Goal: Navigation & Orientation: Find specific page/section

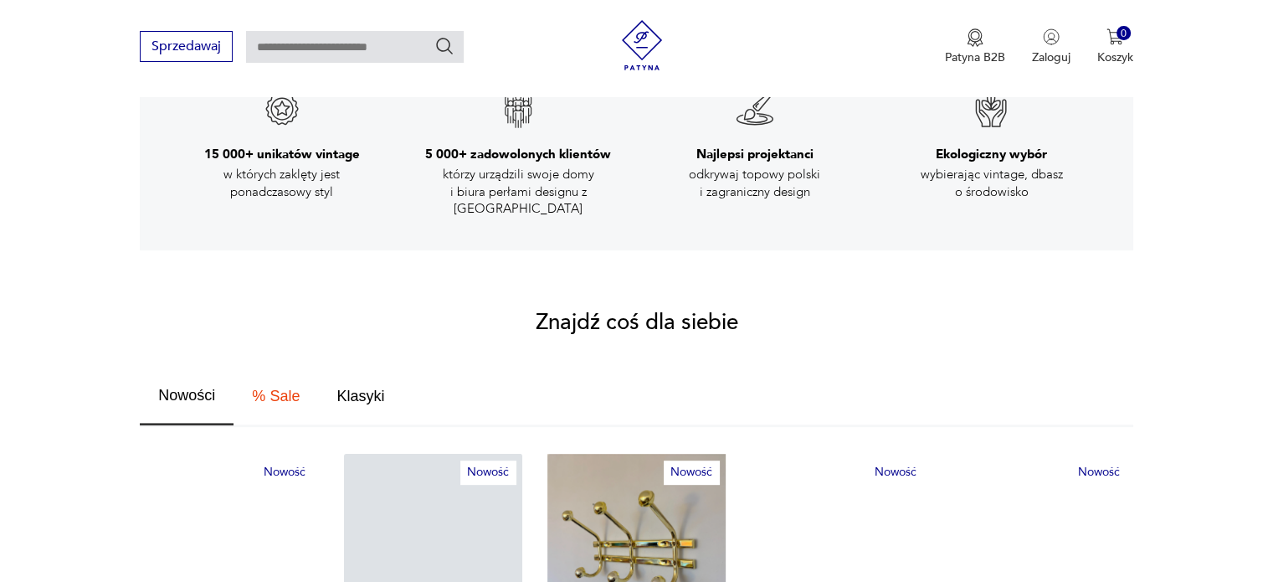
scroll to position [1004, 0]
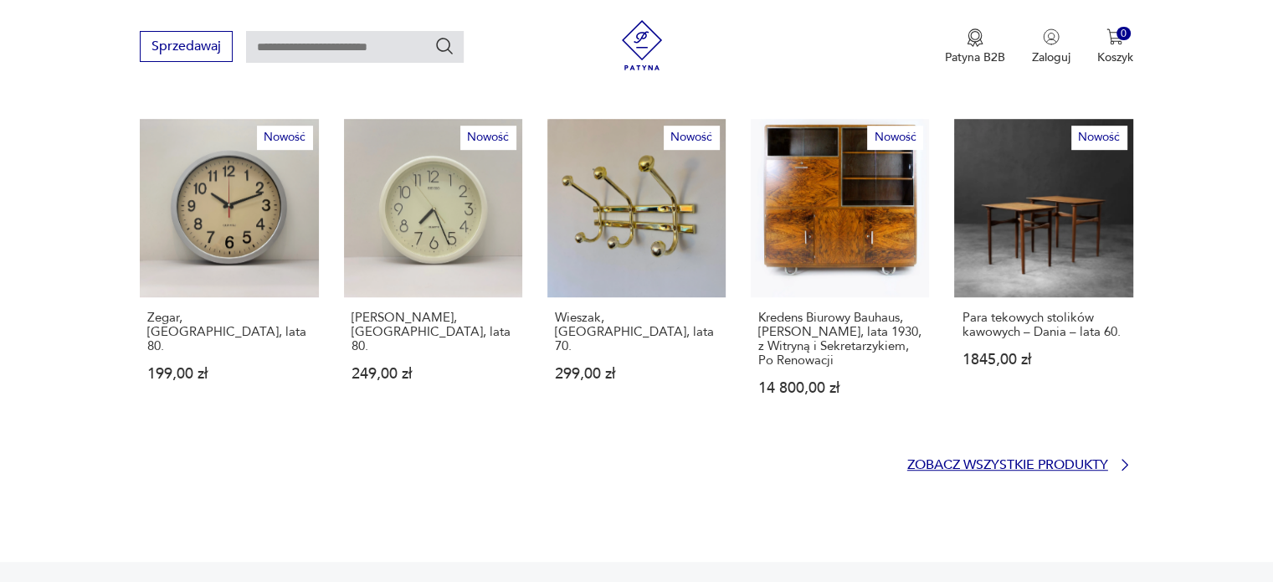
click at [957, 459] on p "Zobacz wszystkie produkty" at bounding box center [1007, 464] width 201 height 11
click at [920, 459] on p "Zobacz wszystkie produkty" at bounding box center [1007, 464] width 201 height 11
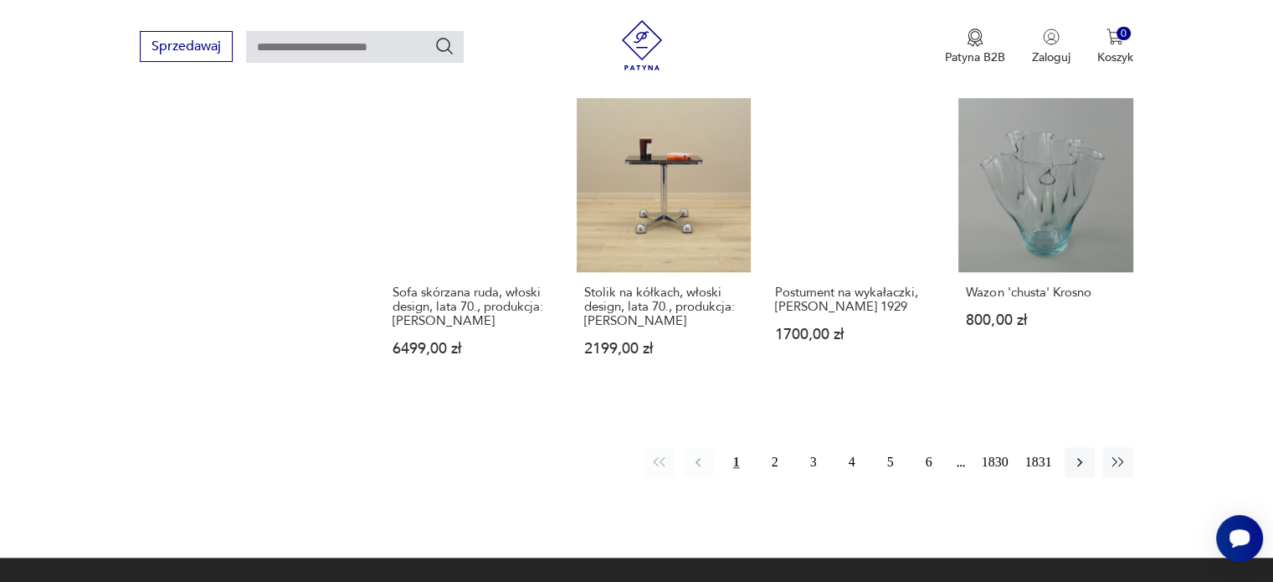
scroll to position [1506, 0]
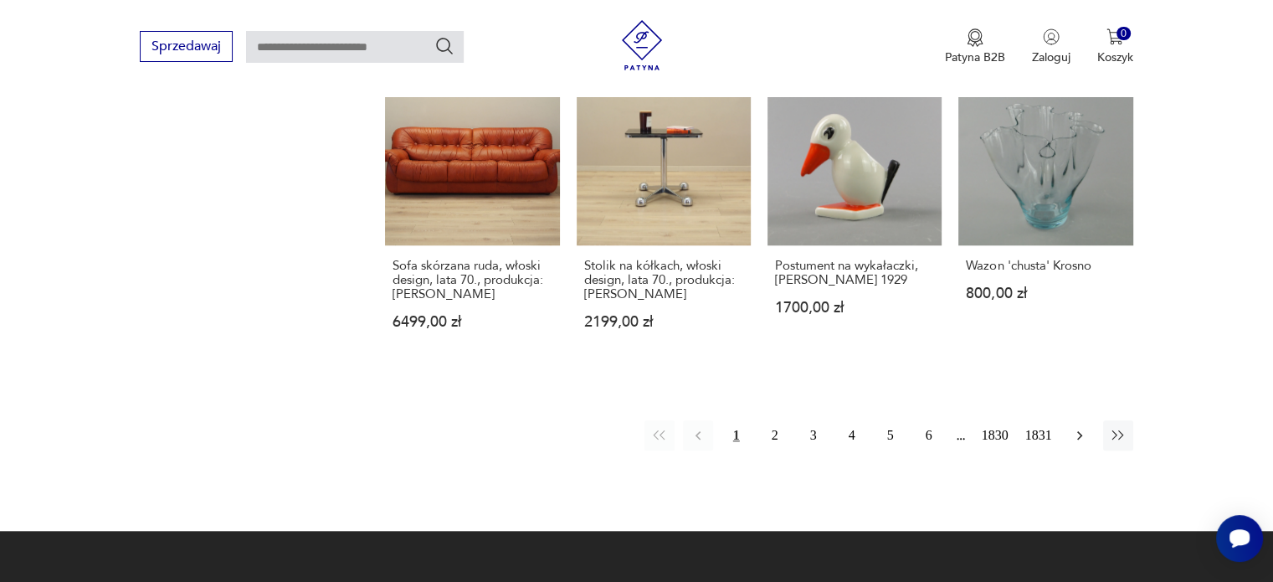
click at [1082, 427] on icon "button" at bounding box center [1079, 435] width 17 height 17
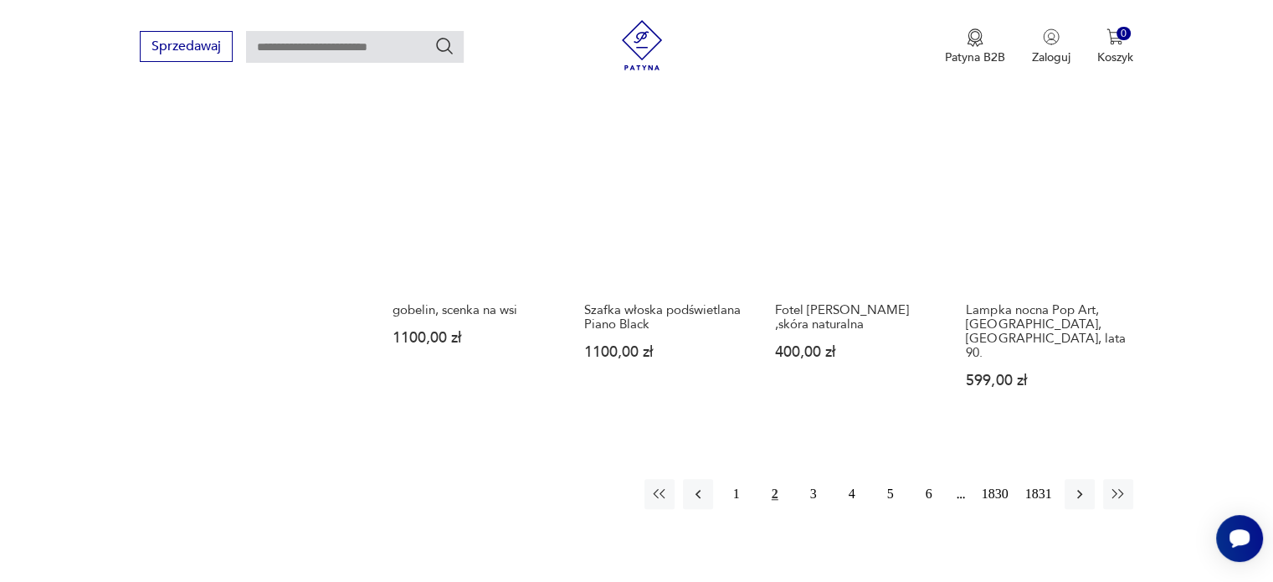
scroll to position [1471, 0]
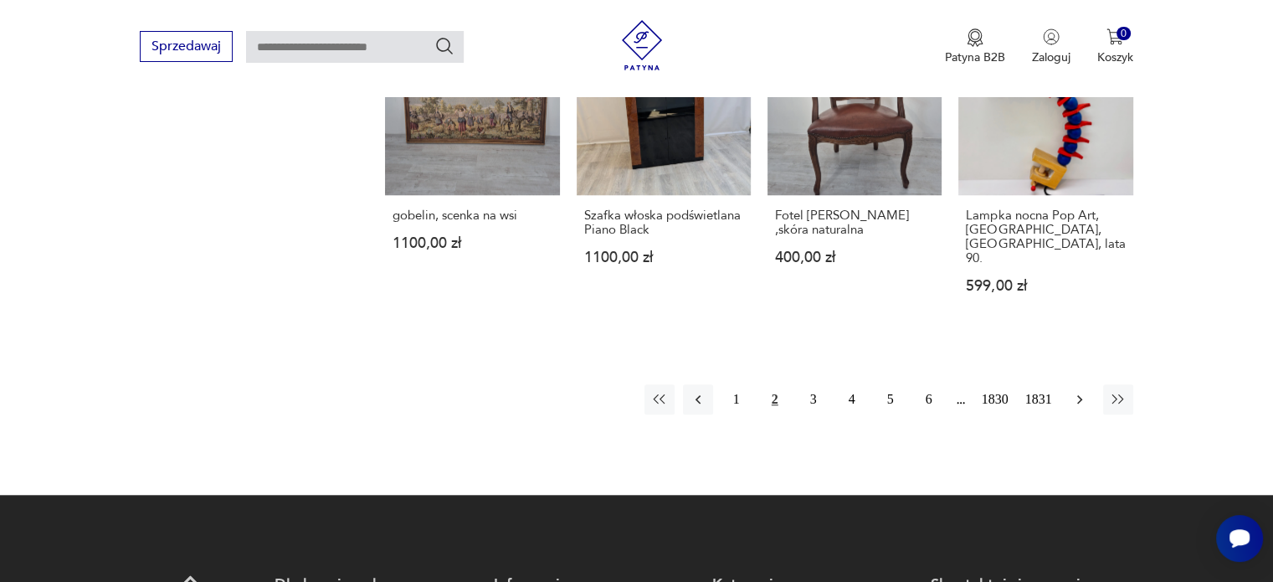
click at [1074, 391] on icon "button" at bounding box center [1079, 399] width 17 height 17
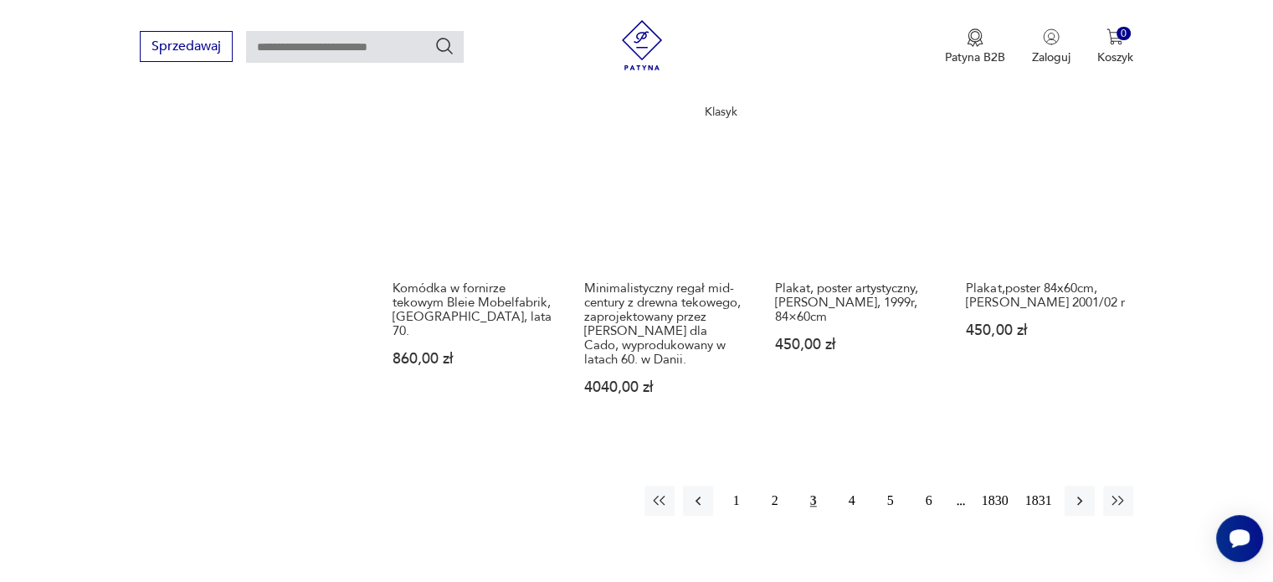
scroll to position [1555, 0]
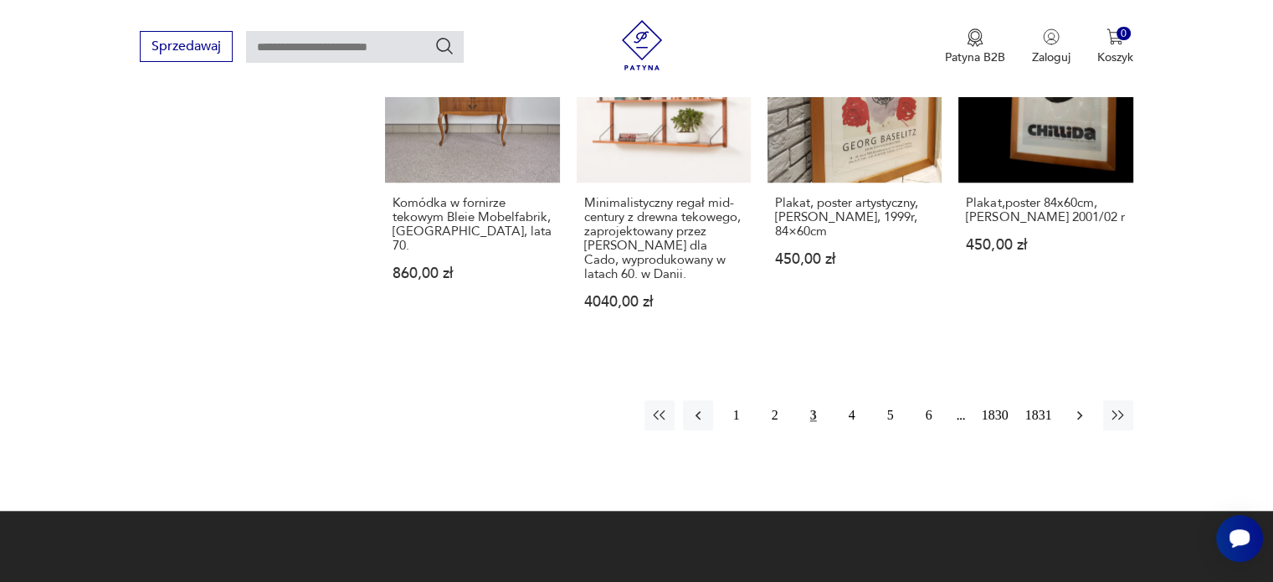
click at [1084, 407] on icon "button" at bounding box center [1079, 415] width 17 height 17
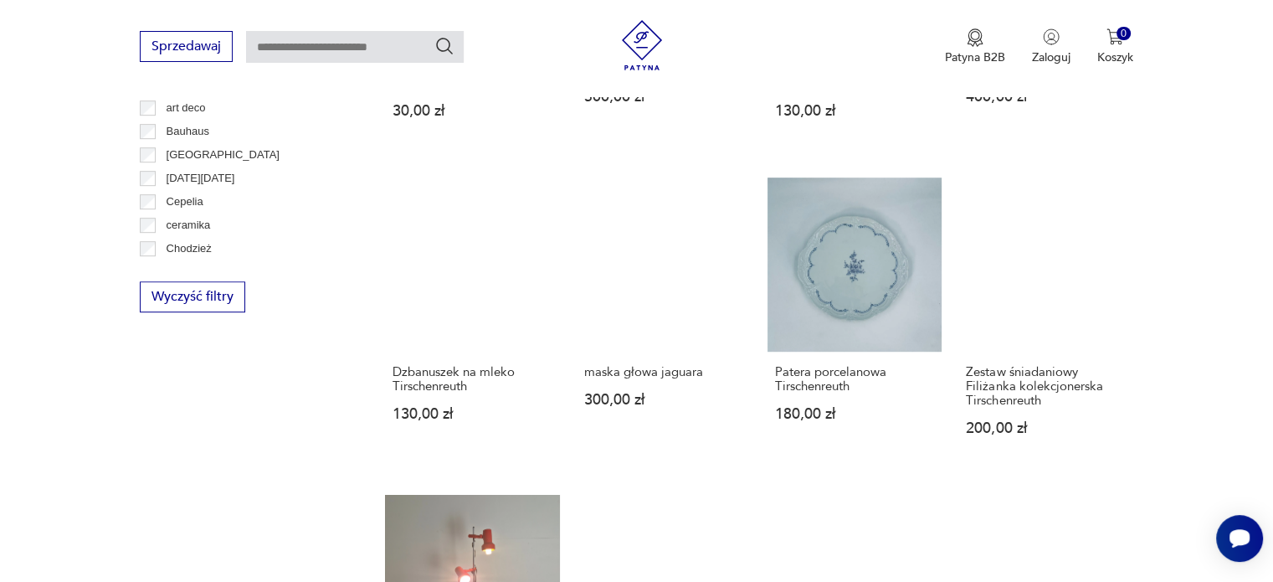
scroll to position [1304, 0]
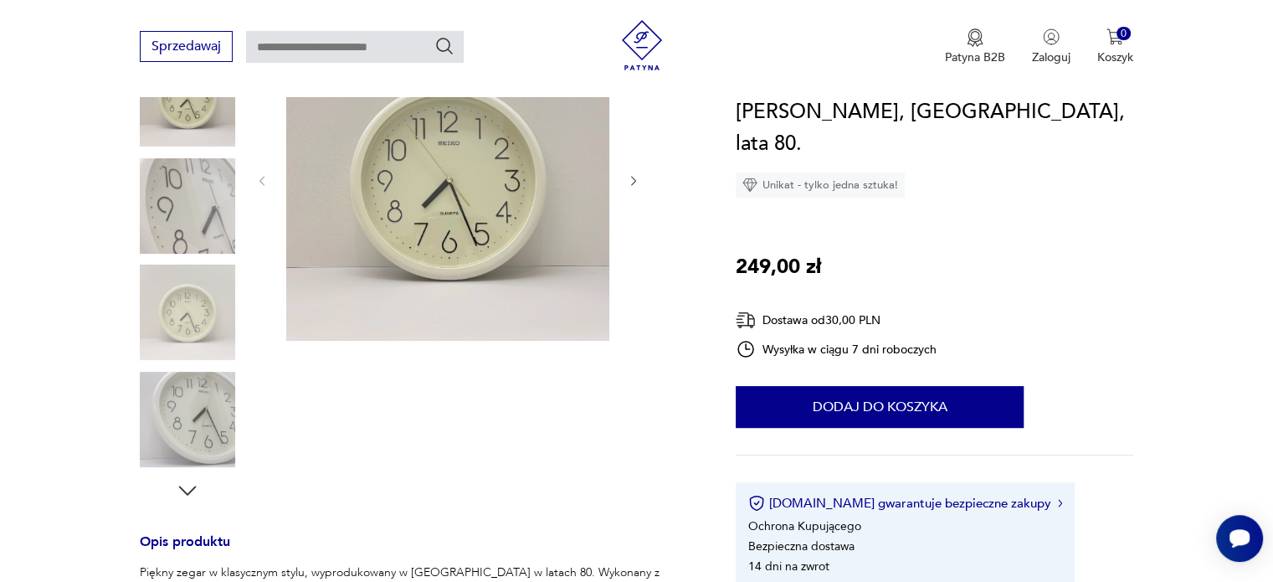
scroll to position [167, 0]
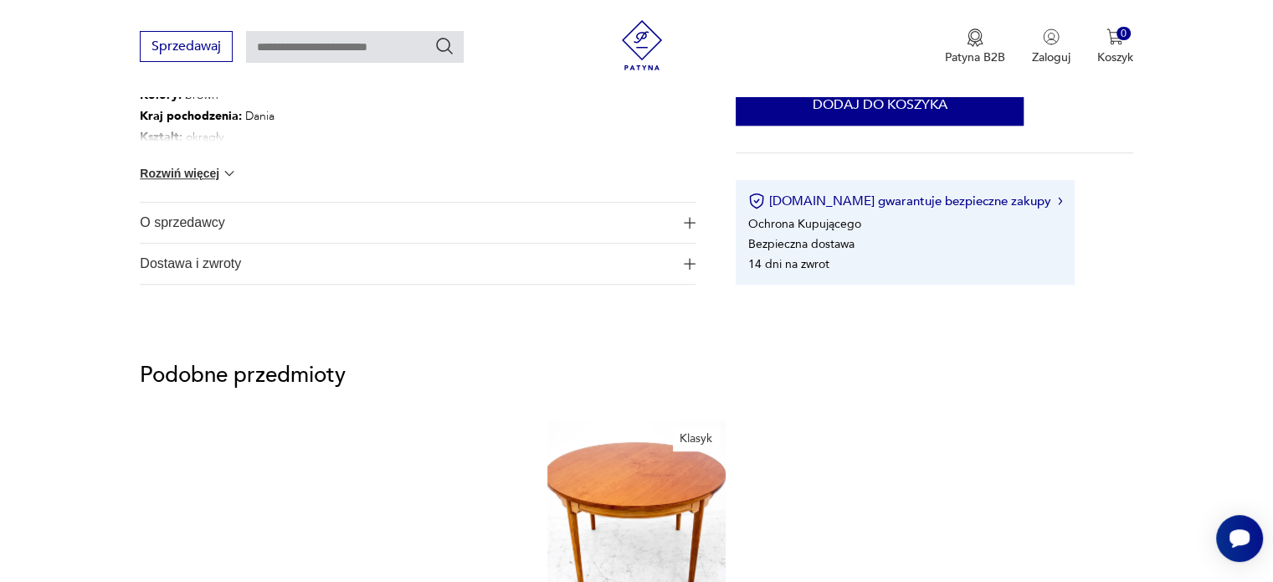
scroll to position [1088, 0]
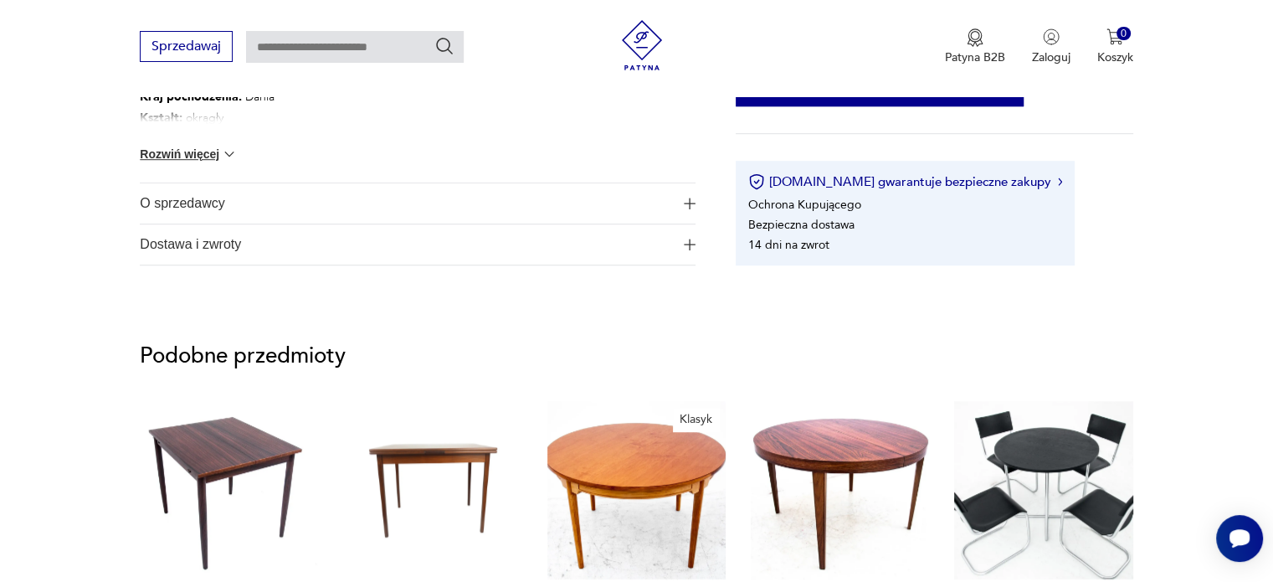
click at [194, 198] on span "O sprzedawcy" at bounding box center [406, 203] width 532 height 40
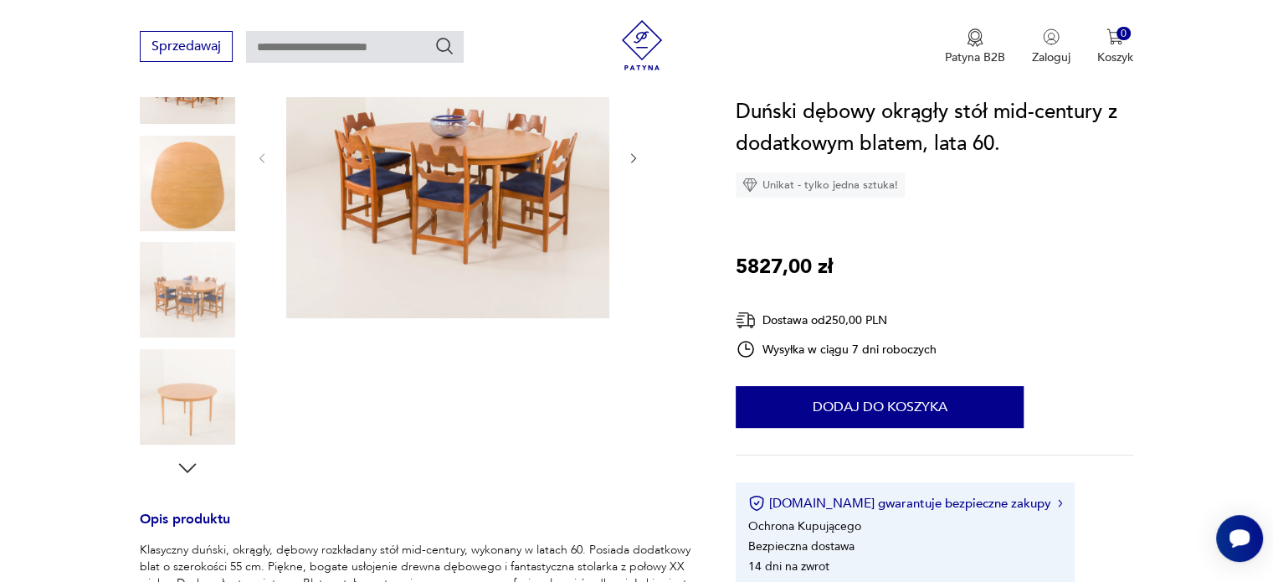
scroll to position [167, 0]
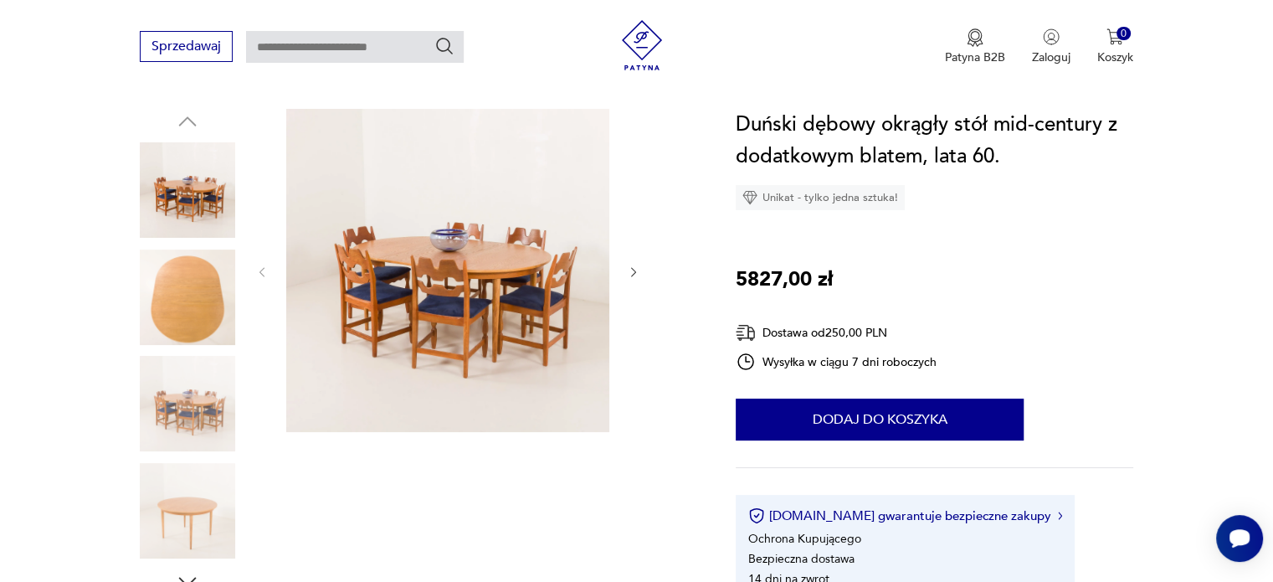
click at [639, 275] on icon "button" at bounding box center [634, 272] width 14 height 14
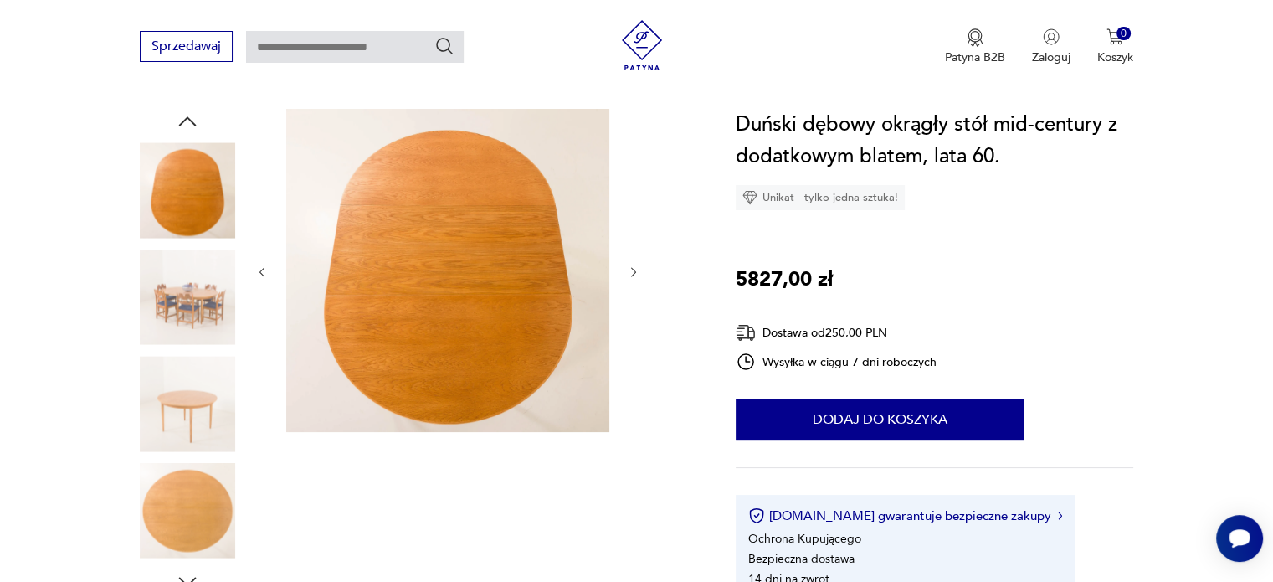
click at [639, 275] on icon "button" at bounding box center [634, 272] width 14 height 14
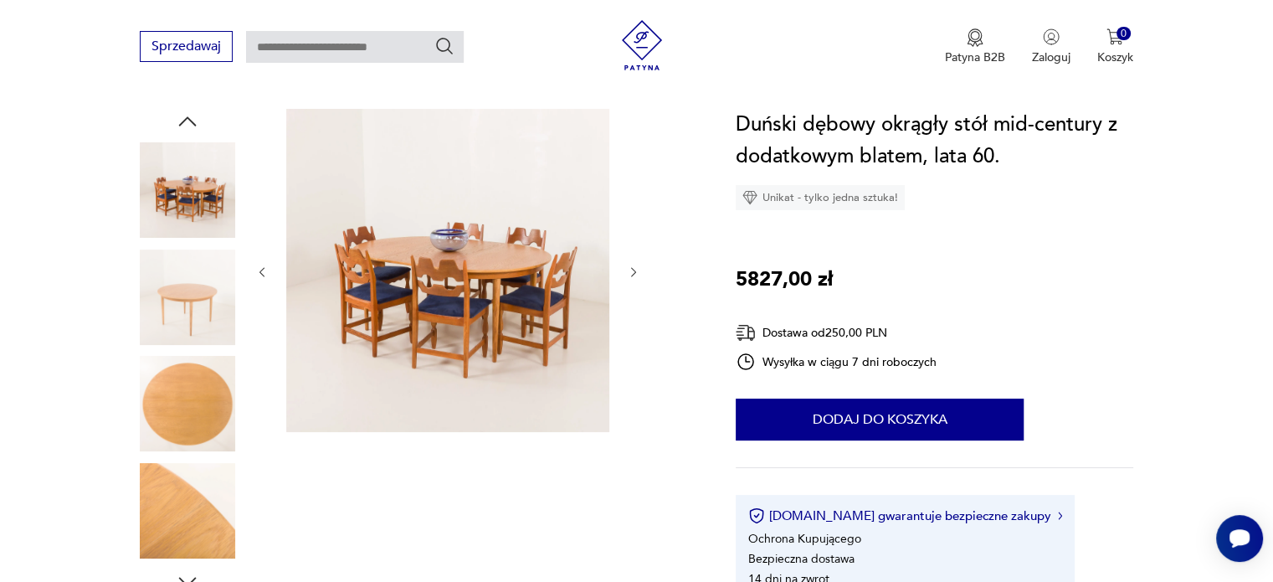
click at [639, 275] on icon "button" at bounding box center [634, 272] width 14 height 14
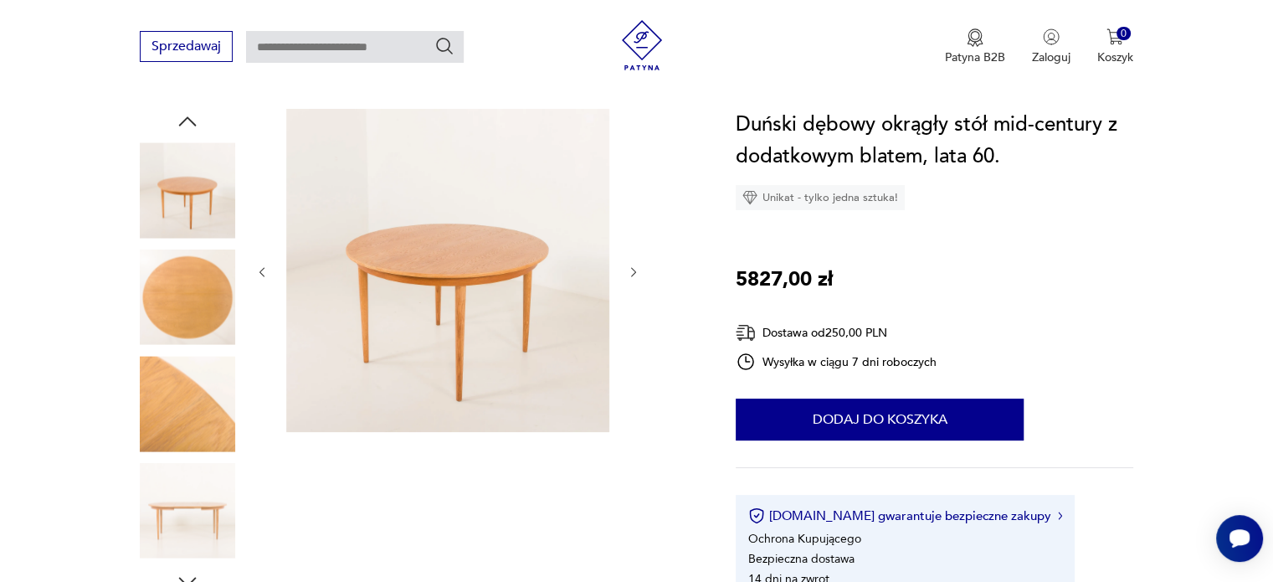
click at [639, 275] on icon "button" at bounding box center [634, 272] width 14 height 14
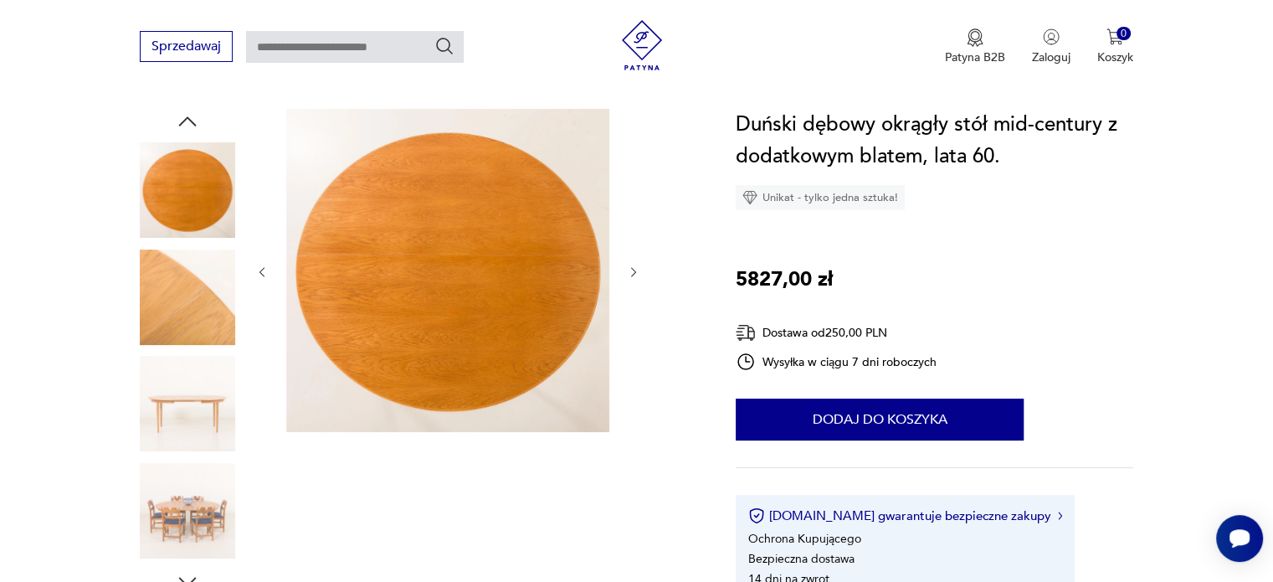
click at [639, 275] on icon "button" at bounding box center [634, 272] width 14 height 14
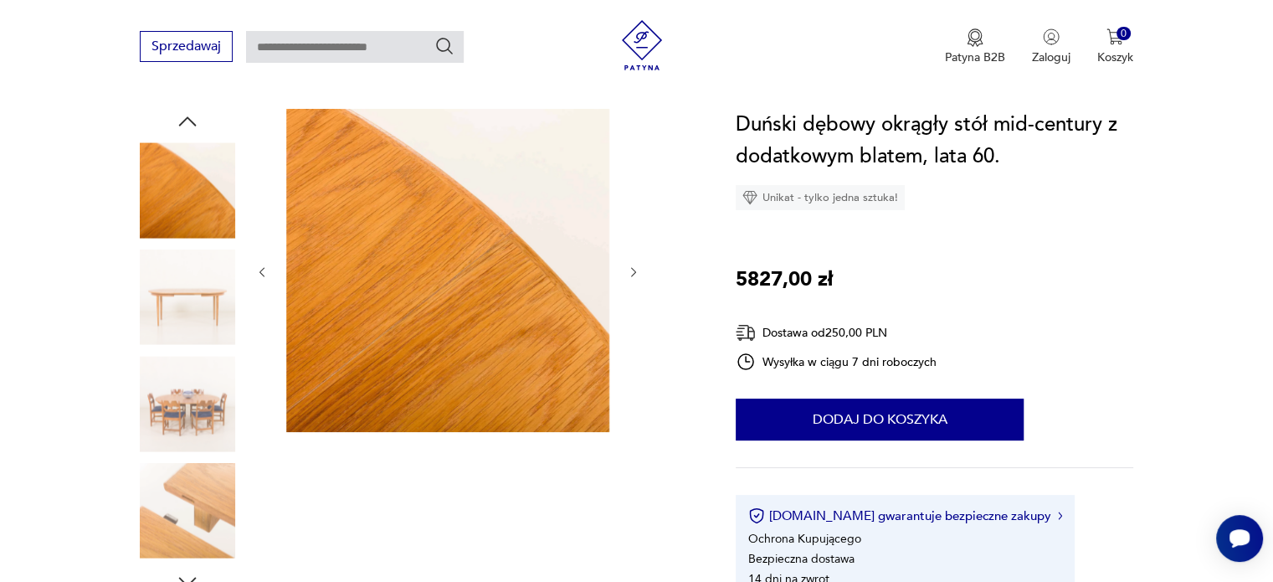
click at [639, 275] on icon "button" at bounding box center [634, 272] width 14 height 14
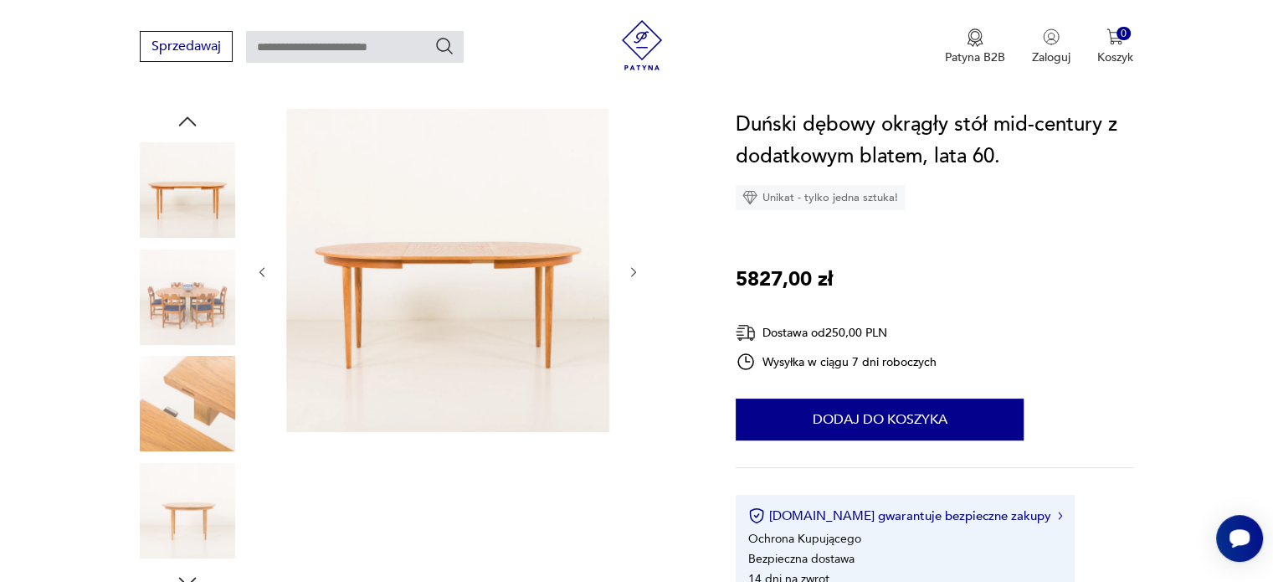
click at [639, 275] on icon "button" at bounding box center [634, 272] width 14 height 14
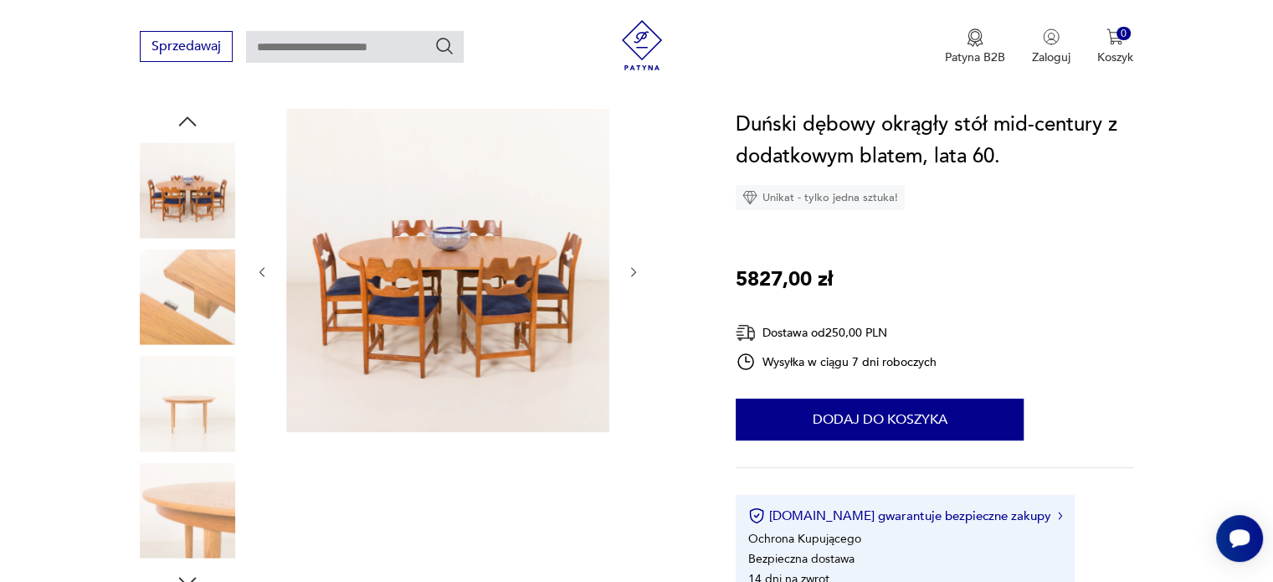
click at [639, 275] on icon "button" at bounding box center [634, 272] width 14 height 14
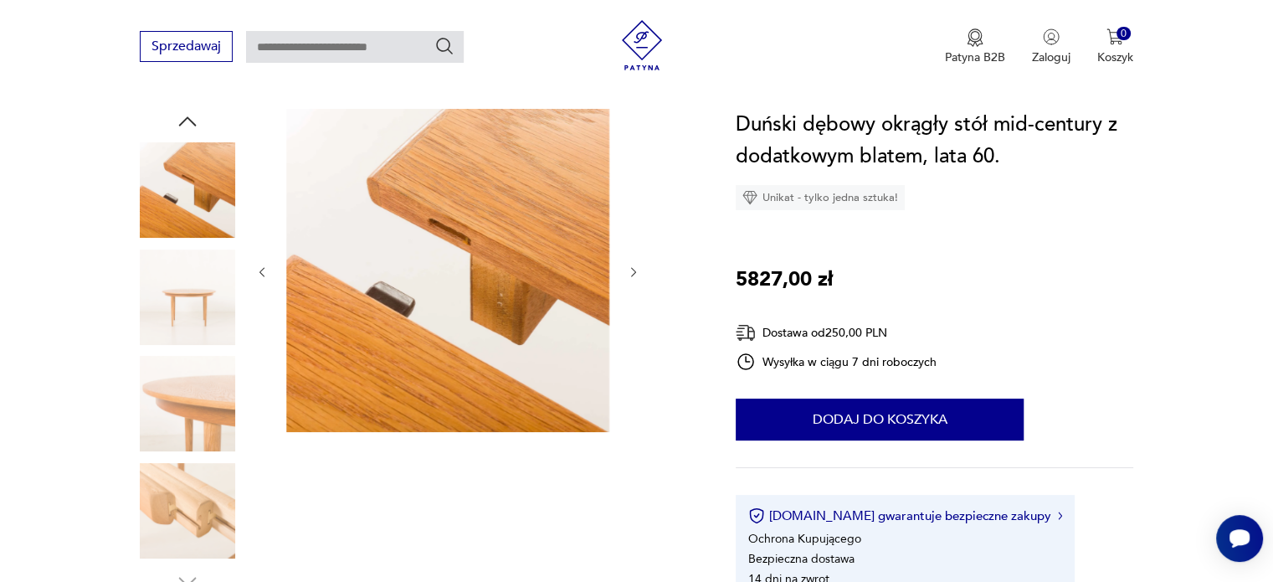
click at [639, 275] on icon "button" at bounding box center [634, 272] width 14 height 14
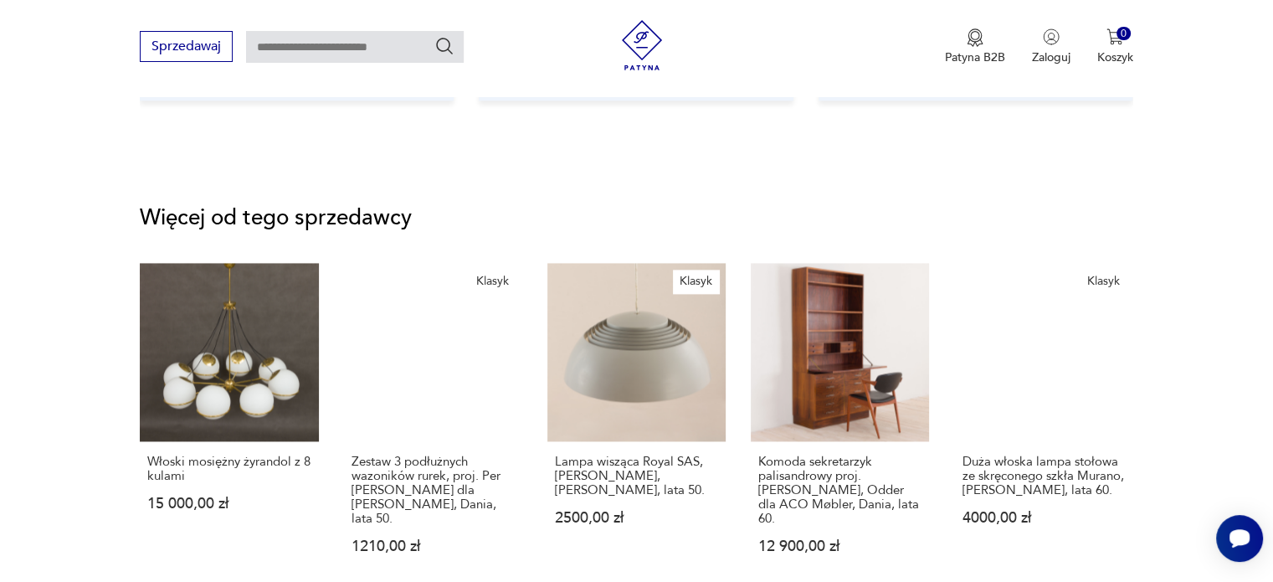
scroll to position [2343, 0]
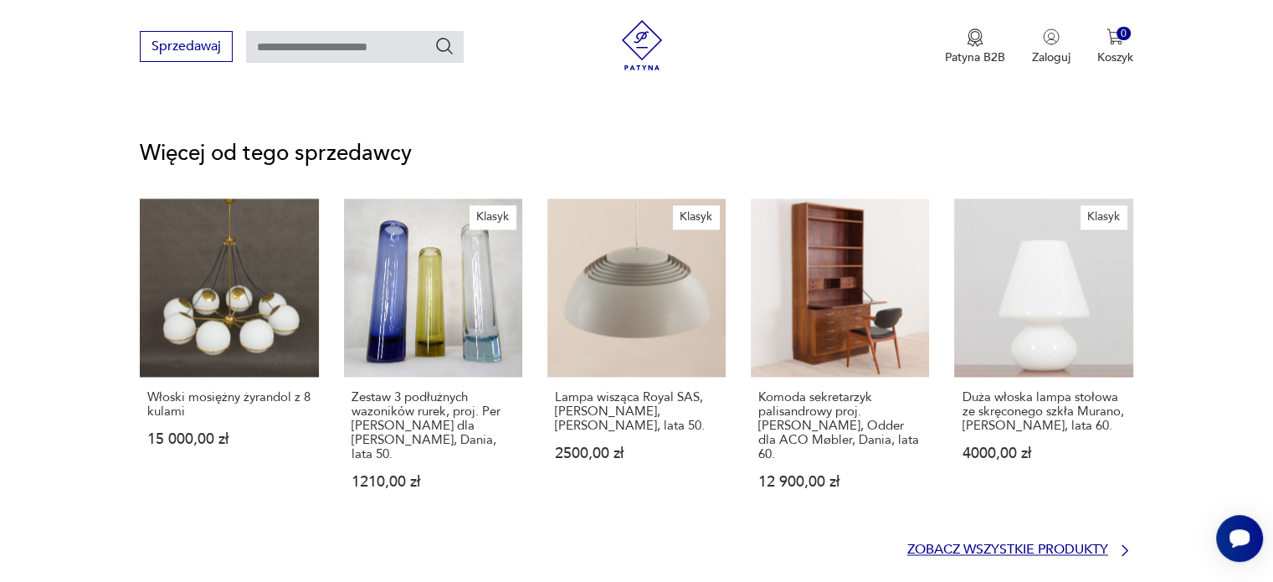
click at [955, 544] on p "Zobacz wszystkie produkty" at bounding box center [1007, 549] width 201 height 11
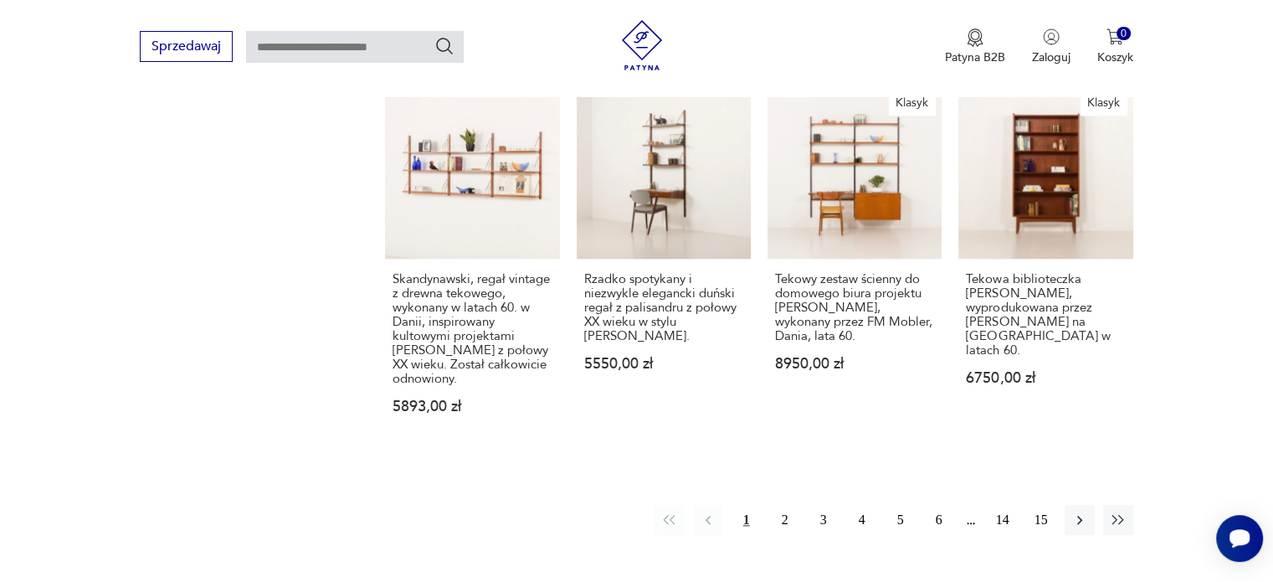
scroll to position [1767, 0]
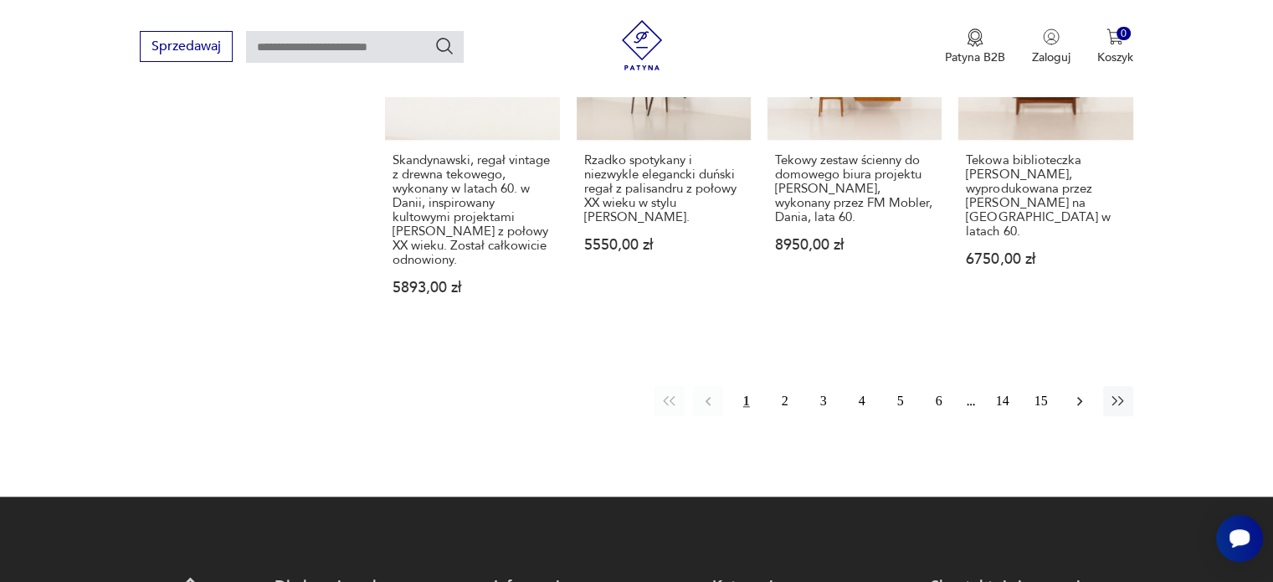
click at [1071, 392] on icon "button" at bounding box center [1079, 400] width 17 height 17
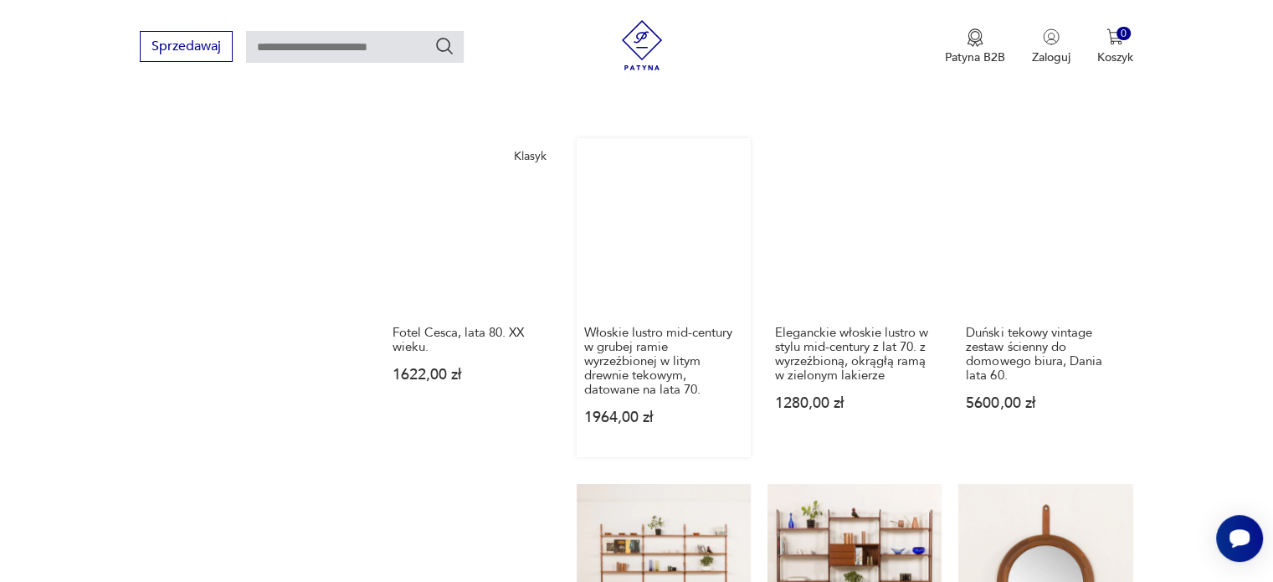
scroll to position [1684, 0]
